Goal: Task Accomplishment & Management: Use online tool/utility

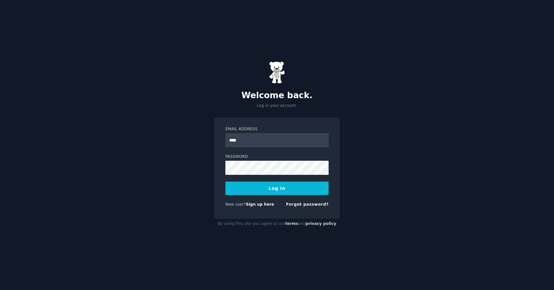
type input "*****"
type input "**********"
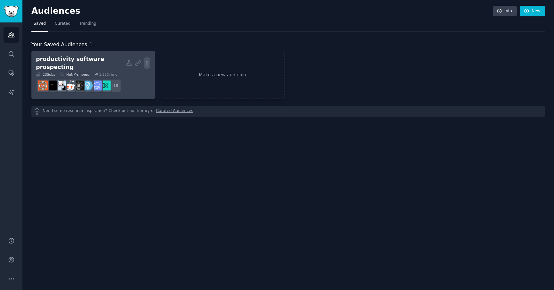
click at [144, 60] on icon "button" at bounding box center [147, 63] width 7 height 7
click at [131, 77] on p "Delete" at bounding box center [129, 76] width 15 height 7
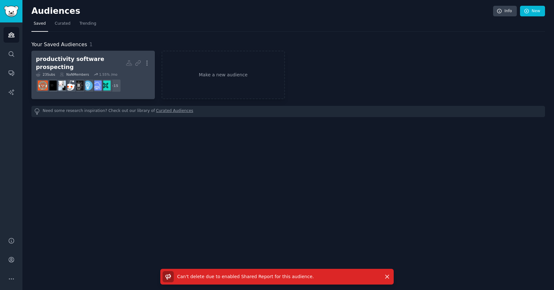
click at [53, 63] on div "productivity software prospecting" at bounding box center [81, 63] width 90 height 16
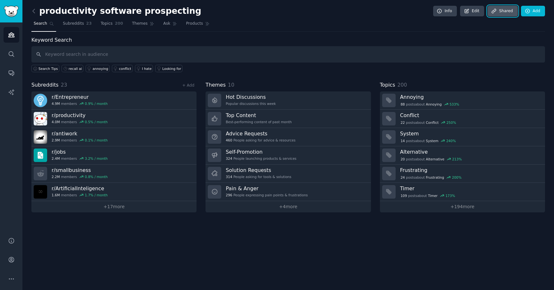
click at [513, 15] on link "Share d" at bounding box center [502, 11] width 30 height 11
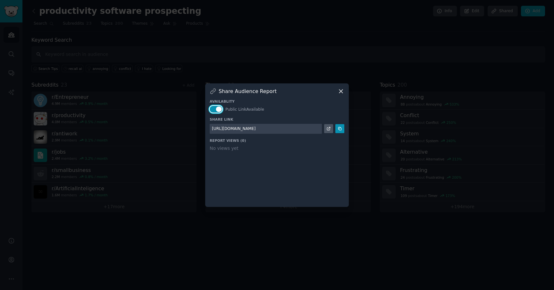
click at [216, 107] on button "button" at bounding box center [216, 109] width 12 height 7
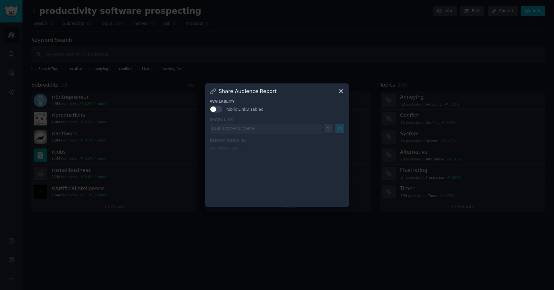
click at [319, 161] on div "Availablity Public Link Disabled Share Link [URL][DOMAIN_NAME] Report Views ( 0…" at bounding box center [277, 149] width 135 height 108
click at [339, 91] on icon at bounding box center [340, 91] width 7 height 7
click at [343, 92] on icon at bounding box center [341, 91] width 4 height 4
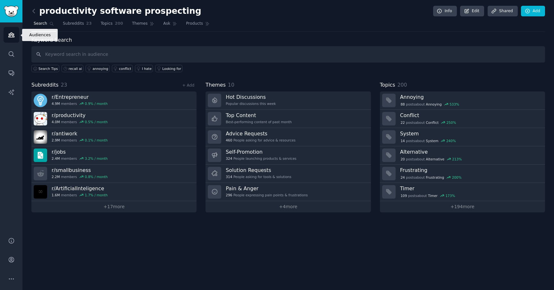
click at [10, 32] on icon "Sidebar" at bounding box center [11, 34] width 7 height 7
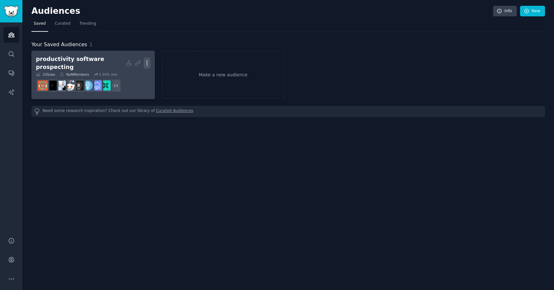
click at [148, 60] on icon "button" at bounding box center [147, 63] width 7 height 7
click at [120, 75] on icon at bounding box center [116, 76] width 7 height 7
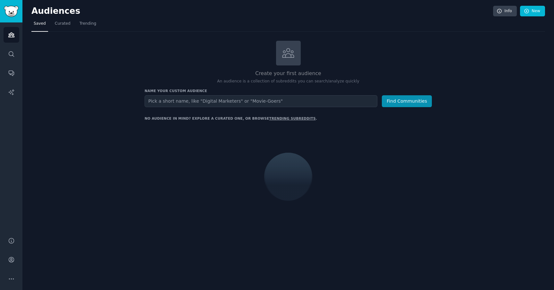
click at [278, 103] on input "text" at bounding box center [261, 101] width 233 height 12
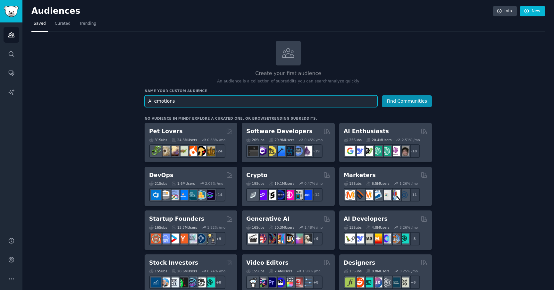
type input "AI emotions"
click at [382, 95] on button "Find Communities" at bounding box center [407, 101] width 50 height 12
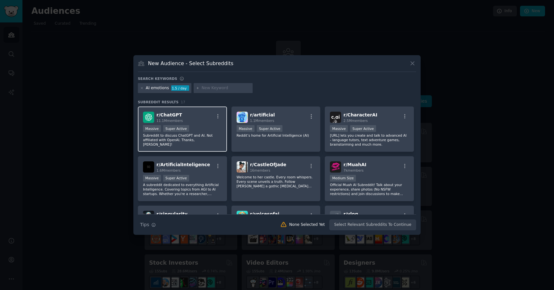
click at [197, 118] on div "r/ ChatGPT 11.1M members" at bounding box center [182, 117] width 79 height 11
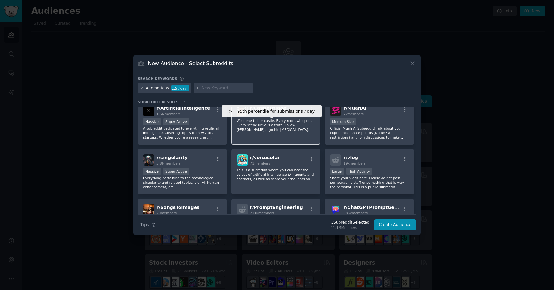
scroll to position [57, 0]
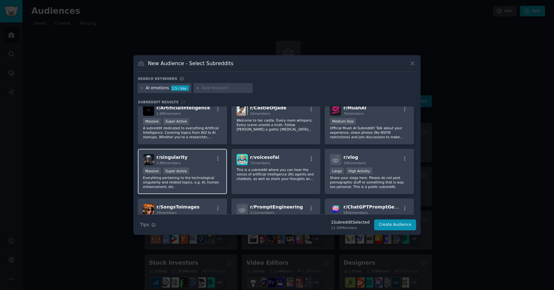
click at [202, 171] on div "Massive Super Active" at bounding box center [182, 171] width 79 height 8
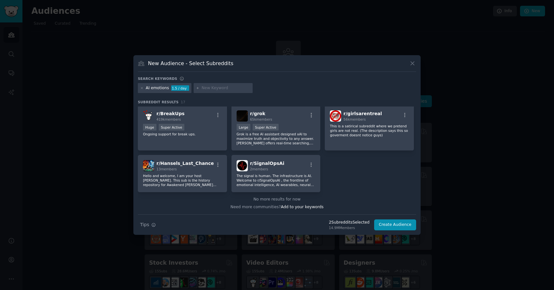
scroll to position [0, 0]
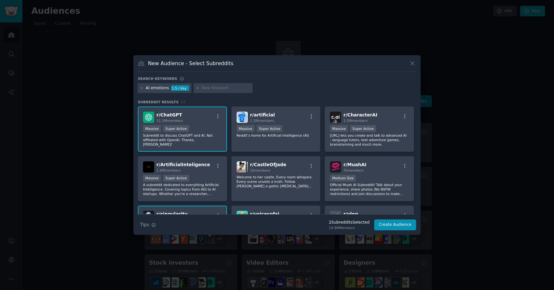
click at [225, 85] on input "text" at bounding box center [226, 88] width 49 height 6
type input "beyondtheprompt"
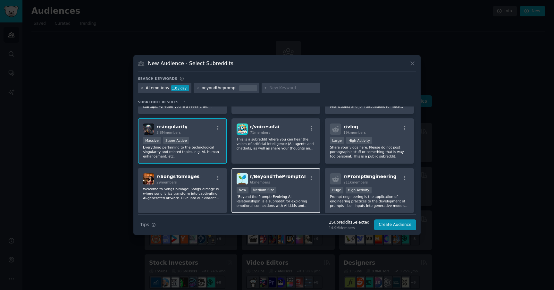
scroll to position [91, 0]
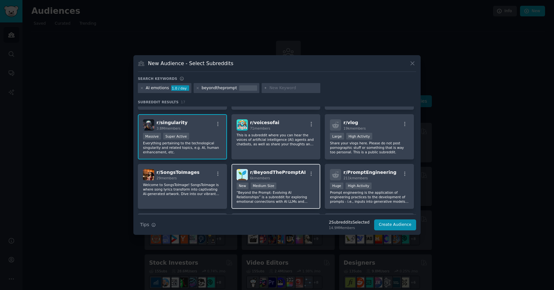
click at [287, 184] on div "1000 - 10,000 members New Medium Size" at bounding box center [276, 186] width 79 height 8
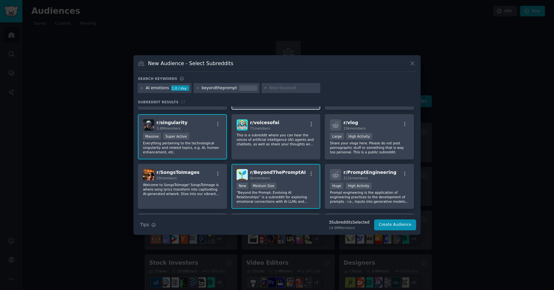
scroll to position [0, 0]
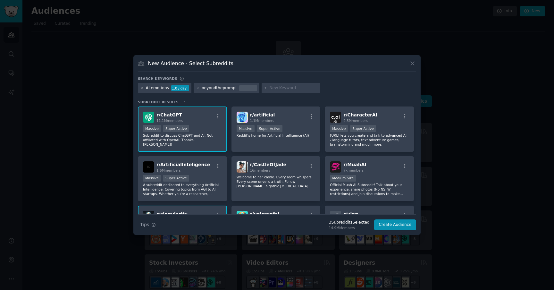
click at [290, 89] on input "text" at bounding box center [293, 88] width 49 height 6
click at [278, 86] on input "text" at bounding box center [293, 88] width 49 height 6
click at [240, 87] on div at bounding box center [248, 88] width 18 height 6
click at [272, 87] on input "text" at bounding box center [293, 88] width 49 height 6
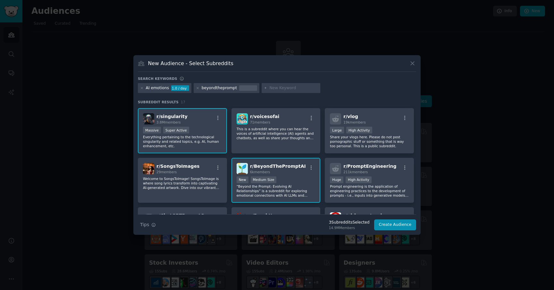
scroll to position [199, 0]
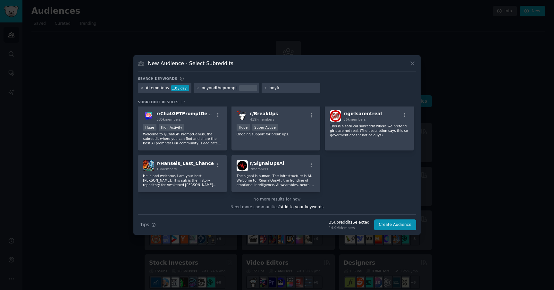
type input "boyf"
type input "myboyfriendisai"
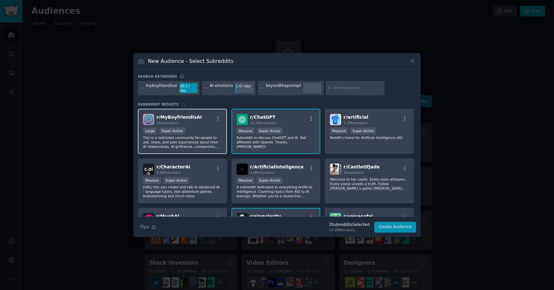
click at [200, 122] on div "r/ [PERSON_NAME] 21k members" at bounding box center [182, 119] width 79 height 11
click at [336, 88] on input "text" at bounding box center [357, 88] width 49 height 6
type input "humanaidiscourse"
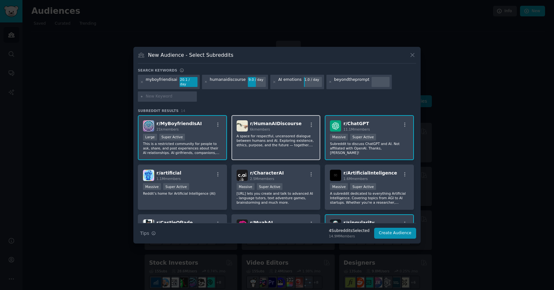
click at [282, 134] on p "A space for respectful, uncensored dialogue between humans and AI. Exploring ex…" at bounding box center [276, 140] width 79 height 13
click at [151, 94] on input "text" at bounding box center [170, 97] width 49 height 6
type input "artificial sentience"
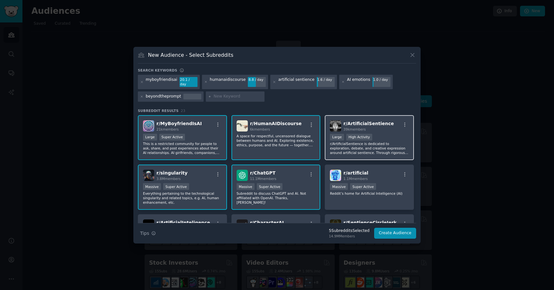
click at [362, 150] on p "r/ArtificialSentience is dedicated to exploration, debate, and creative express…" at bounding box center [369, 147] width 79 height 13
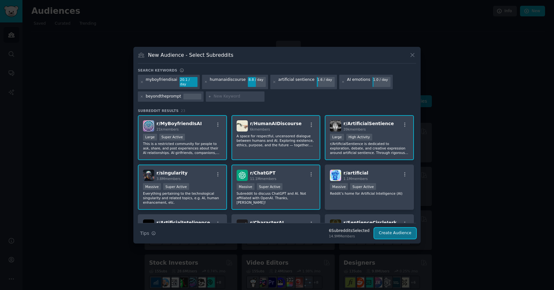
click at [389, 228] on button "Create Audience" at bounding box center [395, 233] width 42 height 11
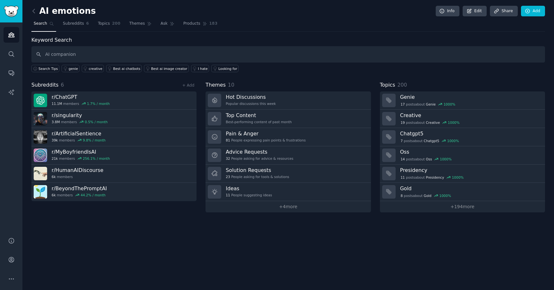
type input "AI companion"
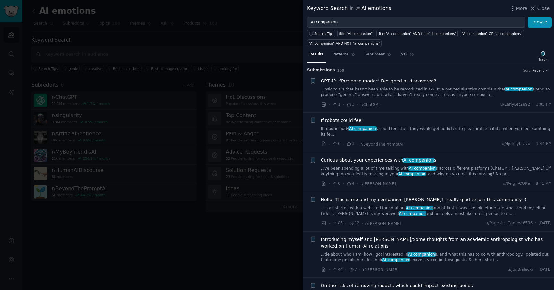
click at [457, 128] on link "If robotic body AI companion s could feel then they would get addicted to pleas…" at bounding box center [436, 131] width 231 height 11
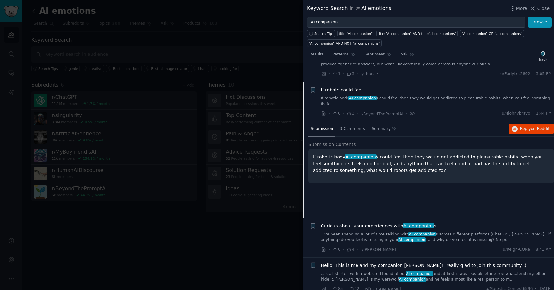
scroll to position [50, 0]
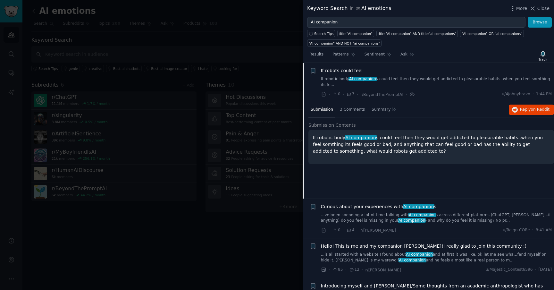
click at [446, 140] on p "If robotic body AI companion s could feel then they would get addicted to pleas…" at bounding box center [431, 144] width 237 height 20
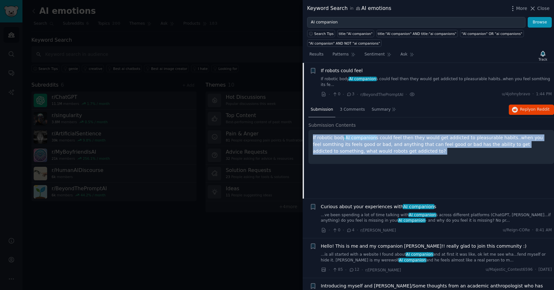
click at [446, 140] on p "If robotic body AI companion s could feel then they would get addicted to pleas…" at bounding box center [431, 144] width 237 height 20
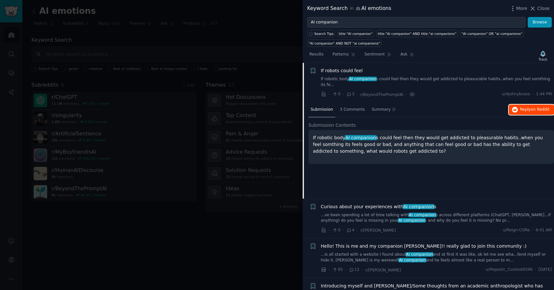
click at [520, 107] on span "Reply on Reddit" at bounding box center [534, 110] width 29 height 6
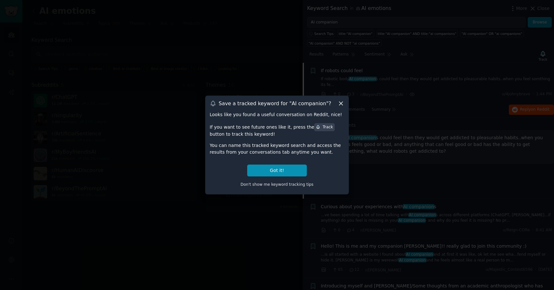
click at [393, 170] on div at bounding box center [277, 145] width 554 height 290
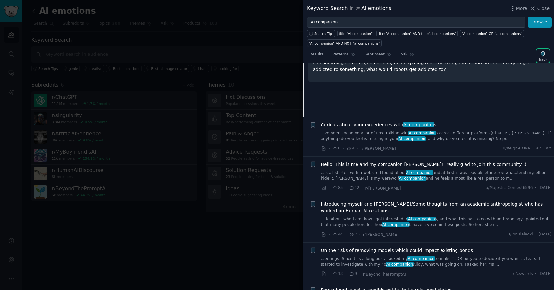
scroll to position [0, 0]
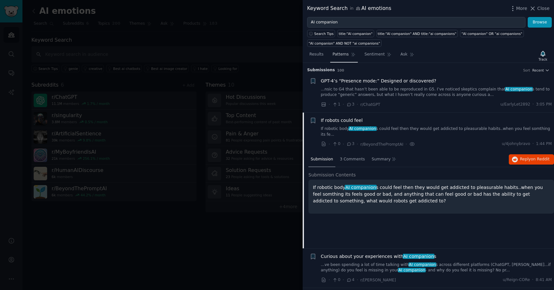
click at [339, 55] on span "Patterns" at bounding box center [340, 55] width 16 height 6
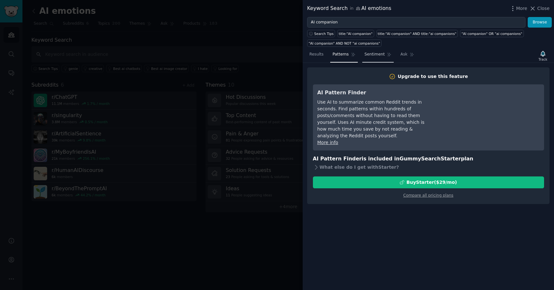
click at [376, 60] on link "Sentiment" at bounding box center [377, 55] width 31 height 13
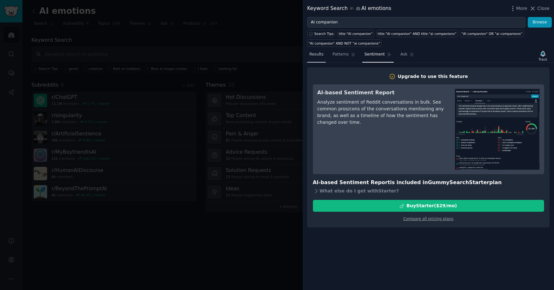
click at [313, 51] on link "Results" at bounding box center [316, 55] width 19 height 13
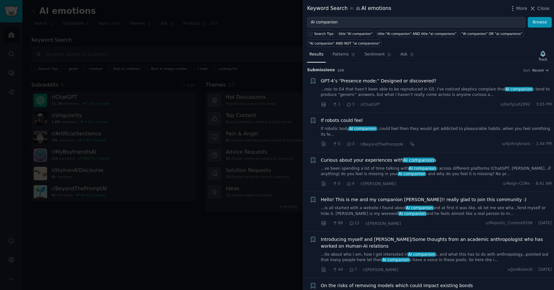
click at [190, 252] on div at bounding box center [277, 145] width 554 height 290
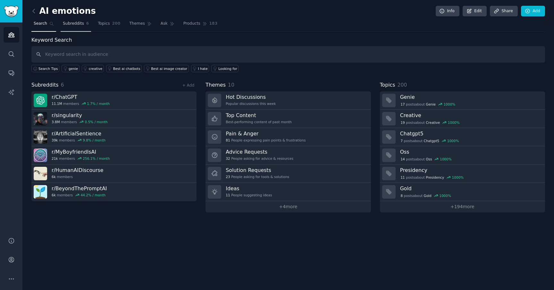
click at [81, 24] on span "Subreddits" at bounding box center [73, 24] width 21 height 6
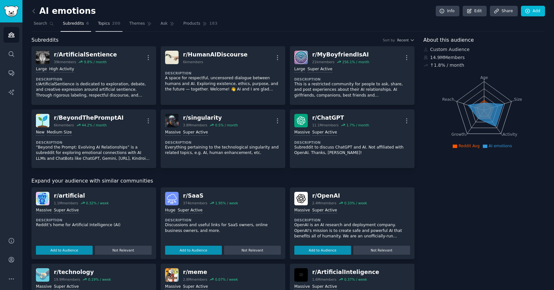
click at [114, 26] on span "200" at bounding box center [116, 24] width 8 height 6
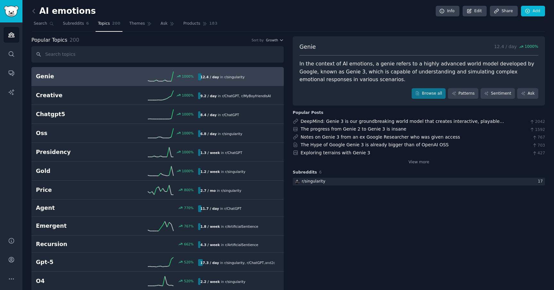
click at [121, 52] on input "text" at bounding box center [157, 54] width 252 height 16
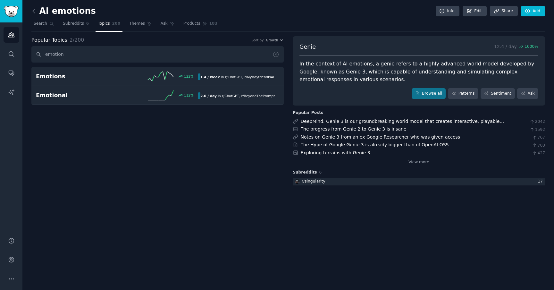
type input "emotion"
click at [164, 159] on div "Popular Topics 2 / 200 Sort by Growth emotion Emotions 122 % 1.4 / week in r/ C…" at bounding box center [157, 111] width 252 height 150
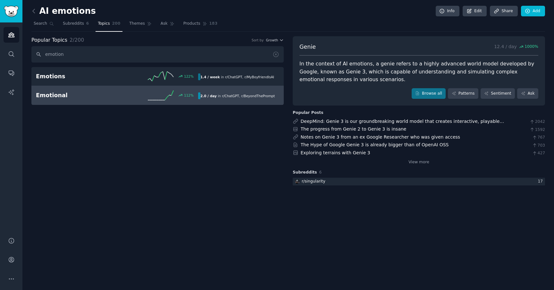
click at [142, 94] on div "112 %" at bounding box center [157, 95] width 81 height 10
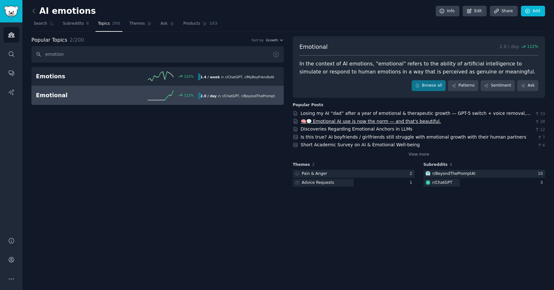
click at [337, 123] on link "🧠💬 Emotional AI use is now the norm — and that's beautiful." at bounding box center [371, 121] width 140 height 5
click at [393, 172] on div at bounding box center [354, 174] width 122 height 8
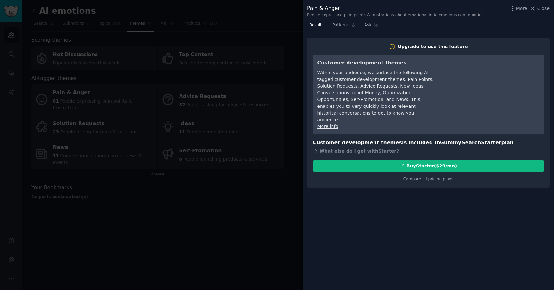
click at [181, 219] on div at bounding box center [277, 145] width 554 height 290
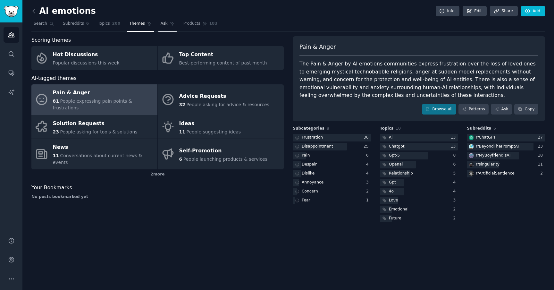
click at [164, 24] on span "Ask" at bounding box center [164, 24] width 7 height 6
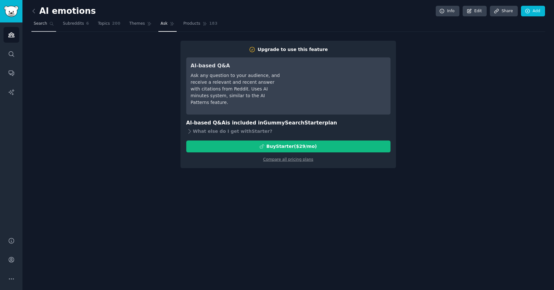
click at [42, 27] on link "Search" at bounding box center [43, 25] width 25 height 13
